Goal: Task Accomplishment & Management: Complete application form

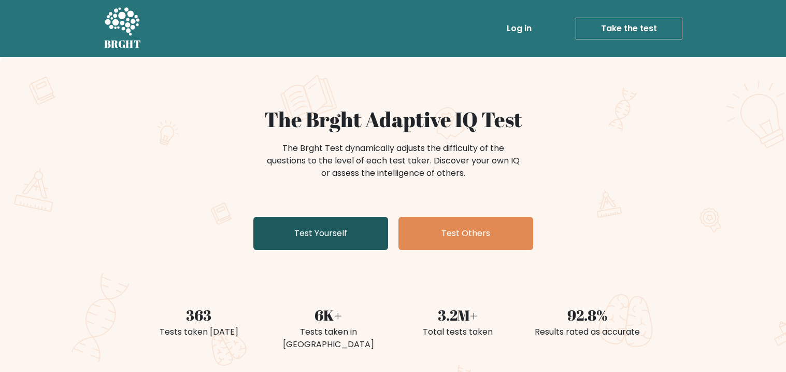
click at [348, 233] on link "Test Yourself" at bounding box center [321, 233] width 135 height 33
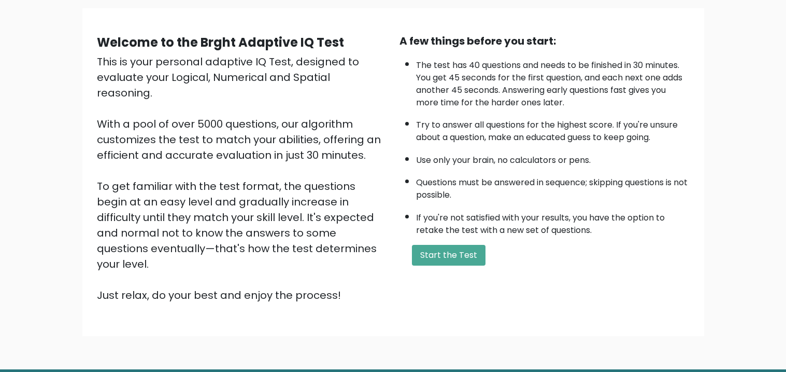
scroll to position [76, 0]
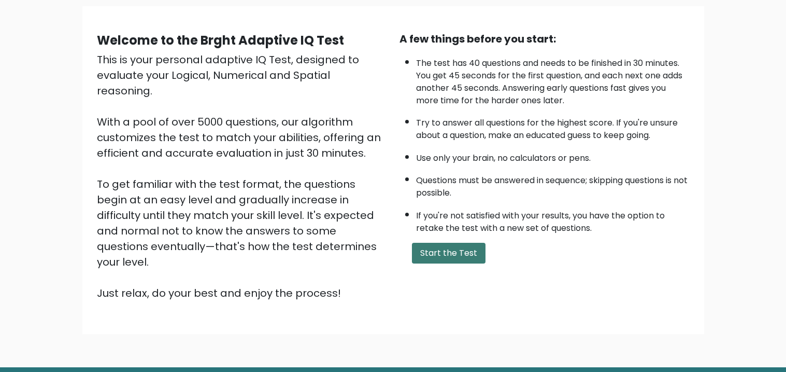
click at [451, 247] on button "Start the Test" at bounding box center [449, 253] width 74 height 21
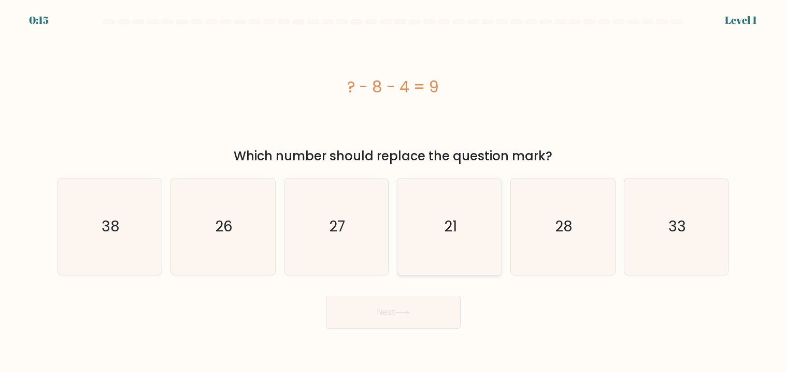
click at [479, 202] on icon "21" at bounding box center [450, 226] width 96 height 96
click at [394, 191] on input "d. 21" at bounding box center [394, 188] width 1 height 5
radio input "true"
click at [425, 303] on button "Next" at bounding box center [393, 312] width 135 height 33
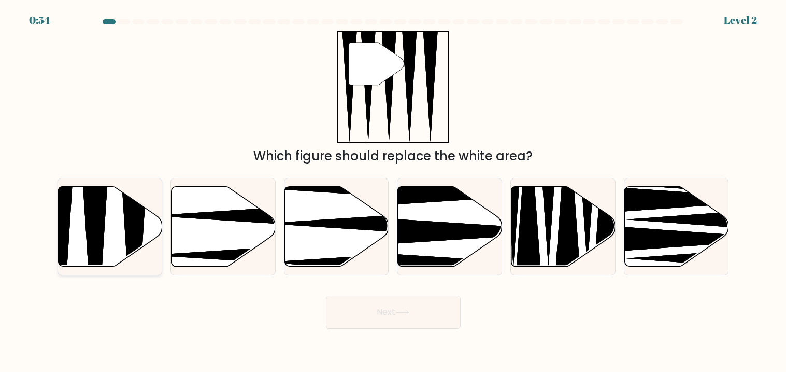
click at [96, 228] on icon at bounding box center [94, 269] width 27 height 207
click at [394, 191] on input "a." at bounding box center [394, 188] width 1 height 5
radio input "true"
click at [361, 312] on button "Next" at bounding box center [393, 312] width 135 height 33
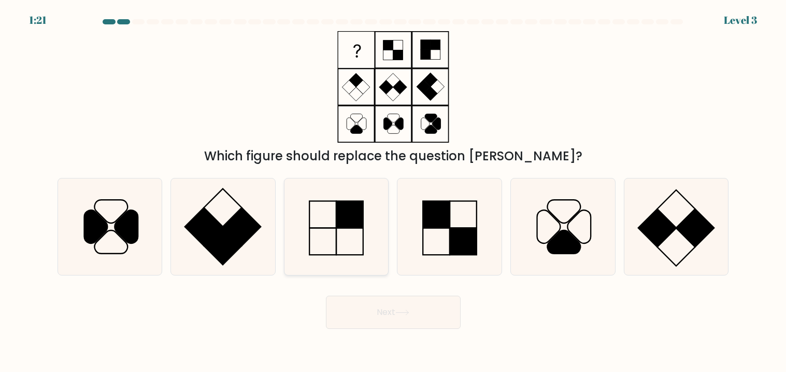
click at [320, 241] on icon at bounding box center [336, 226] width 96 height 96
click at [394, 191] on input "c." at bounding box center [394, 188] width 1 height 5
radio input "true"
click at [371, 311] on button "Next" at bounding box center [393, 312] width 135 height 33
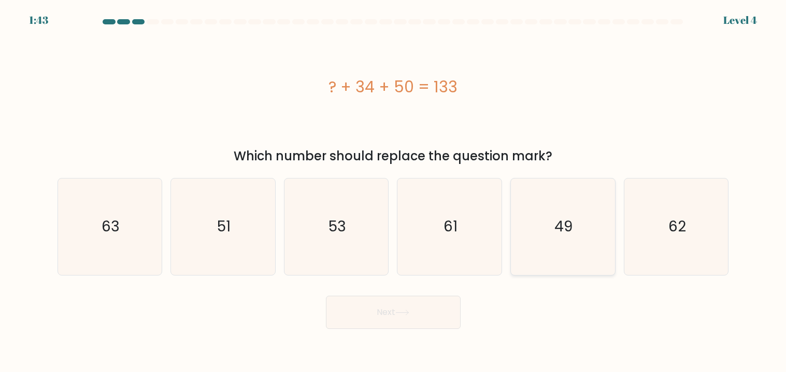
click at [525, 221] on icon "49" at bounding box center [563, 226] width 96 height 96
click at [394, 191] on input "e. 49" at bounding box center [394, 188] width 1 height 5
radio input "true"
click at [426, 306] on button "Next" at bounding box center [393, 312] width 135 height 33
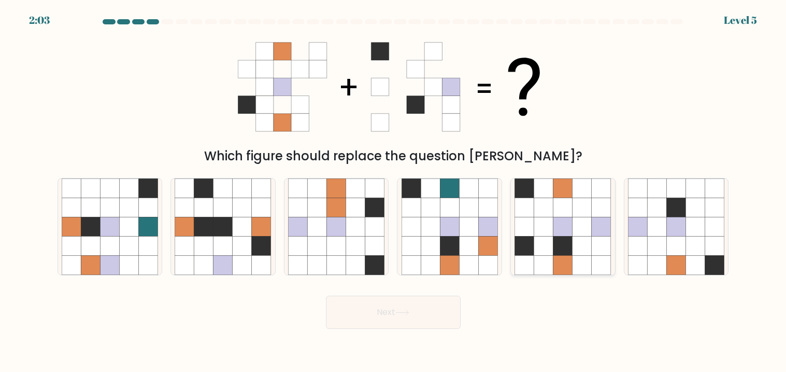
click at [585, 247] on icon at bounding box center [582, 245] width 19 height 19
click at [394, 191] on input "e." at bounding box center [394, 188] width 1 height 5
radio input "true"
click at [428, 307] on button "Next" at bounding box center [393, 312] width 135 height 33
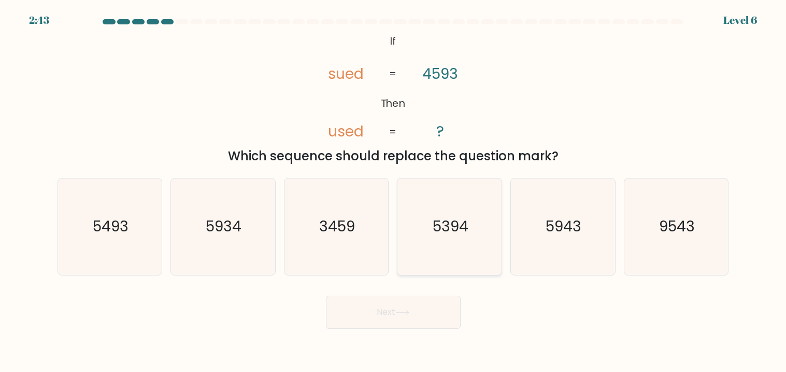
click at [459, 224] on text "5394" at bounding box center [451, 227] width 36 height 20
click at [394, 191] on input "d. 5394" at bounding box center [394, 188] width 1 height 5
radio input "true"
click at [412, 318] on button "Next" at bounding box center [393, 312] width 135 height 33
